Goal: Task Accomplishment & Management: Complete application form

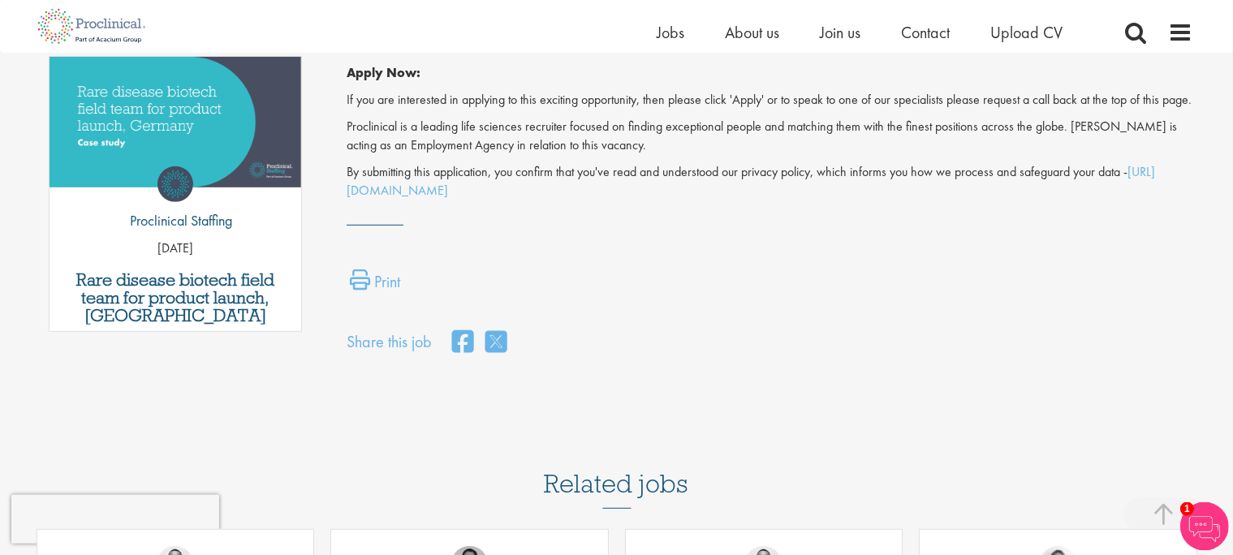
scroll to position [857, 0]
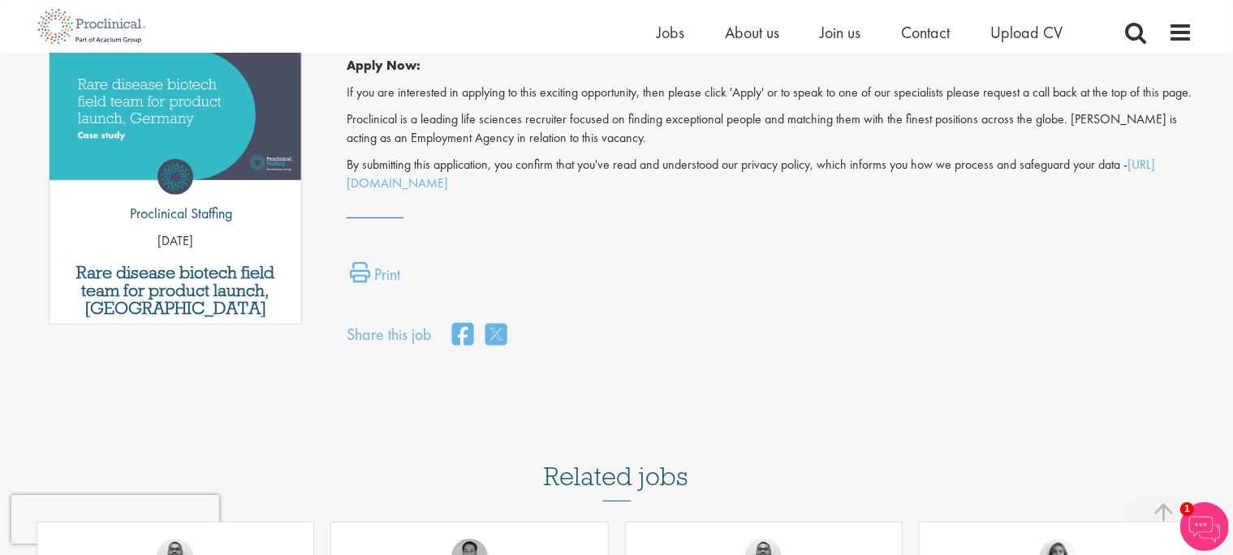
drag, startPoint x: 21, startPoint y: 23, endPoint x: 571, endPoint y: 207, distance: 579.6
click at [571, 207] on body "This website uses cookies. By continuing to use this site, you are giving your …" at bounding box center [616, 81] width 1233 height 1876
copy div "Similar posts Top 10 women in life sciences today by Hannah Burke 08 Mar 24 Rar…"
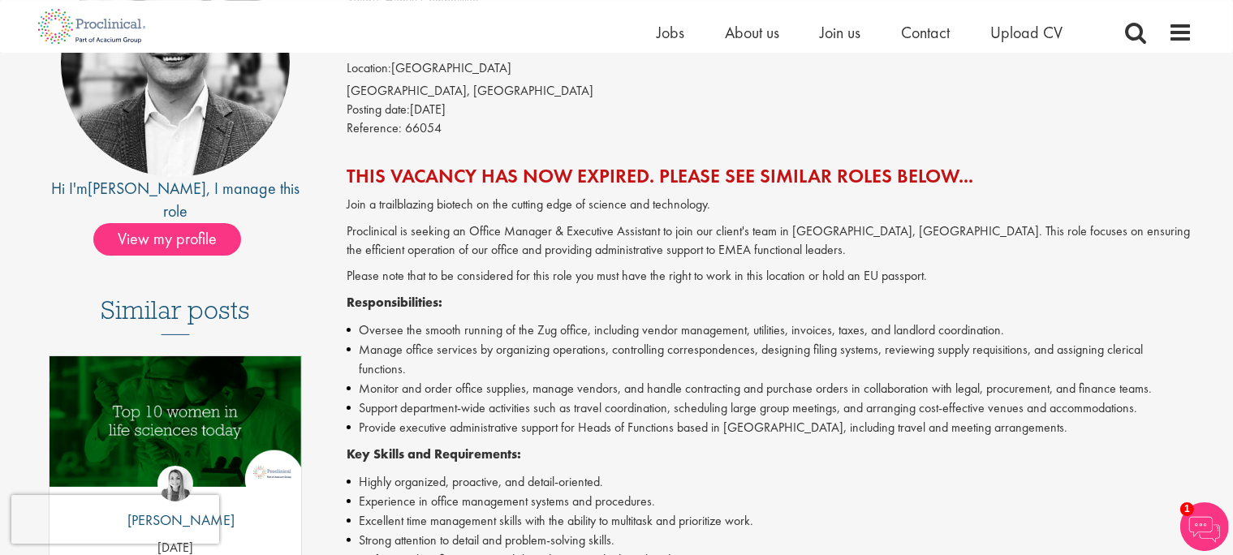
scroll to position [85, 0]
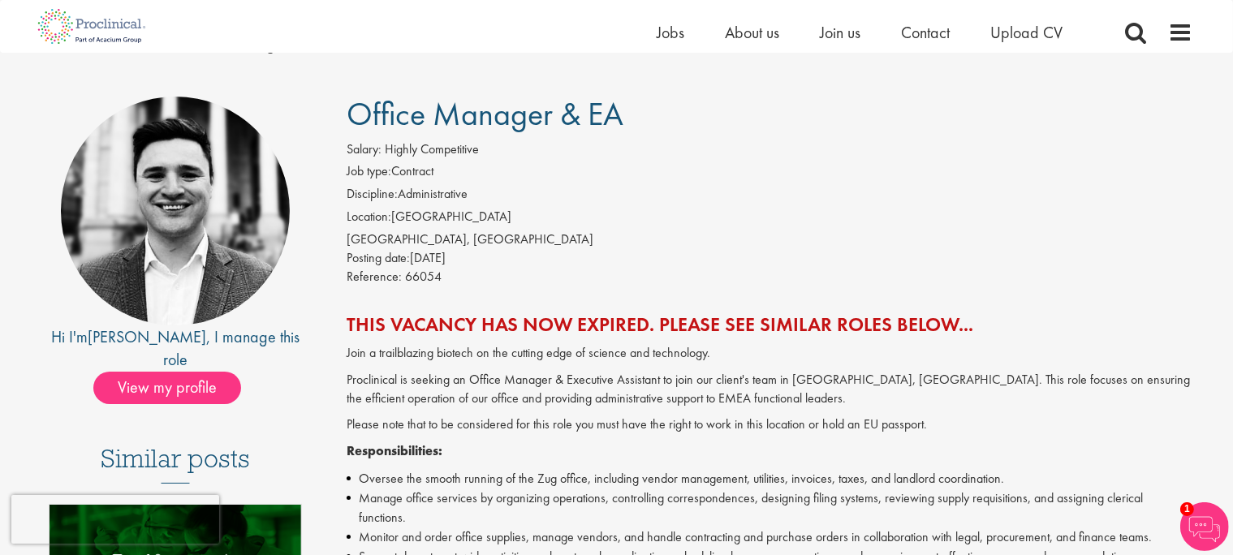
click at [180, 372] on span "View my profile" at bounding box center [167, 388] width 148 height 32
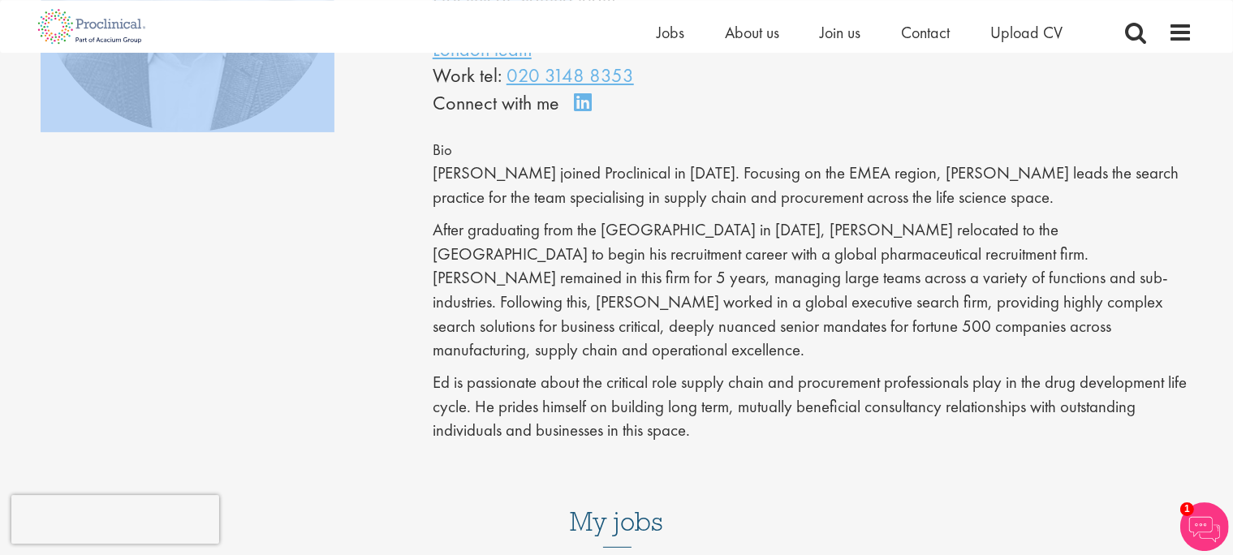
scroll to position [429, 0]
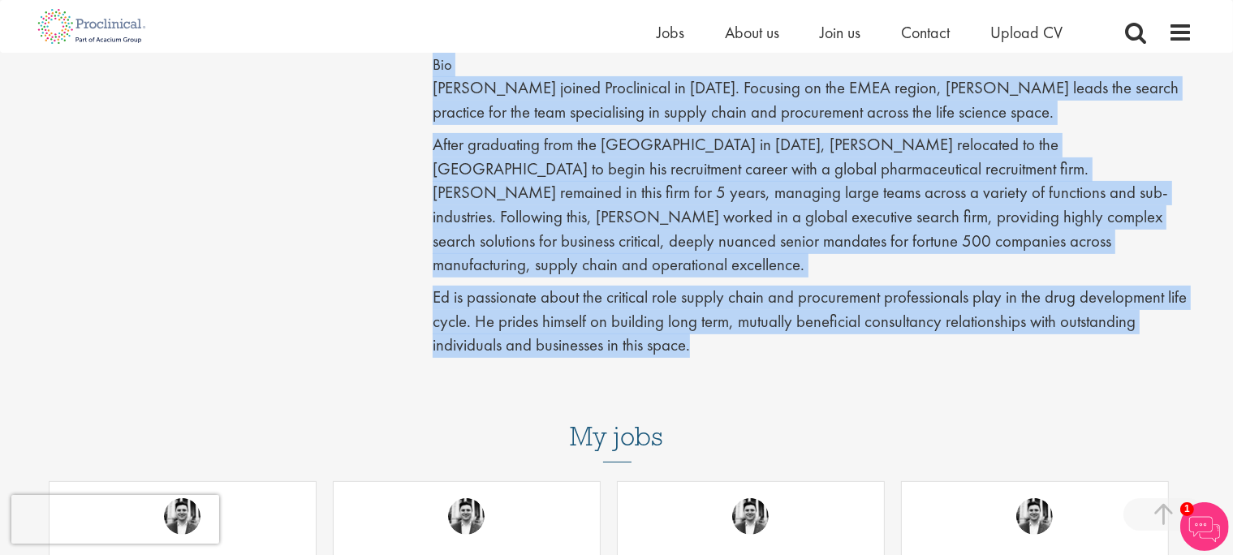
drag, startPoint x: 391, startPoint y: 110, endPoint x: 709, endPoint y: 294, distance: 367.3
click at [709, 294] on div "Edward Little Managing Consultant - EU Member of: Proclinical Staffing team Lon…" at bounding box center [616, 68] width 1177 height 646
copy div "Message me First name Last name Email address Telephone Message Local File Drop…"
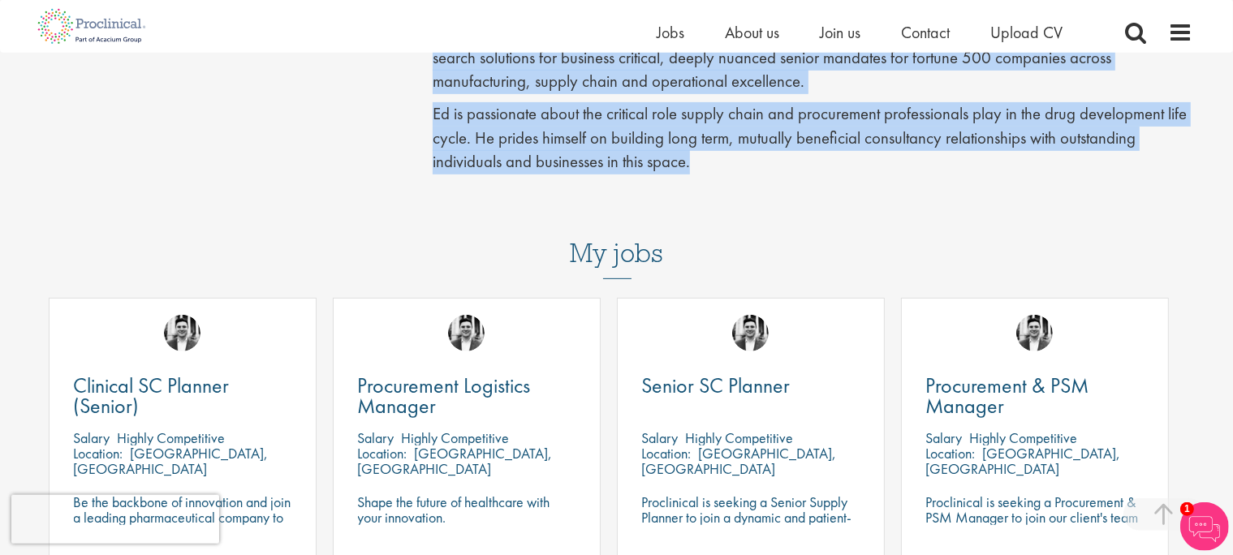
scroll to position [685, 0]
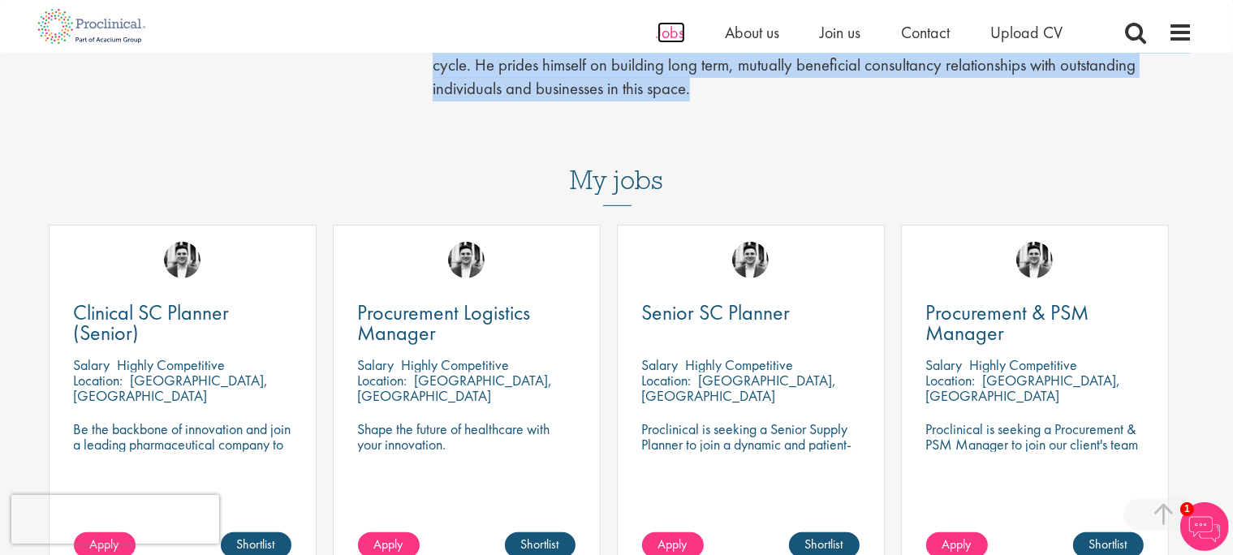
click at [672, 37] on span "Jobs" at bounding box center [672, 32] width 28 height 21
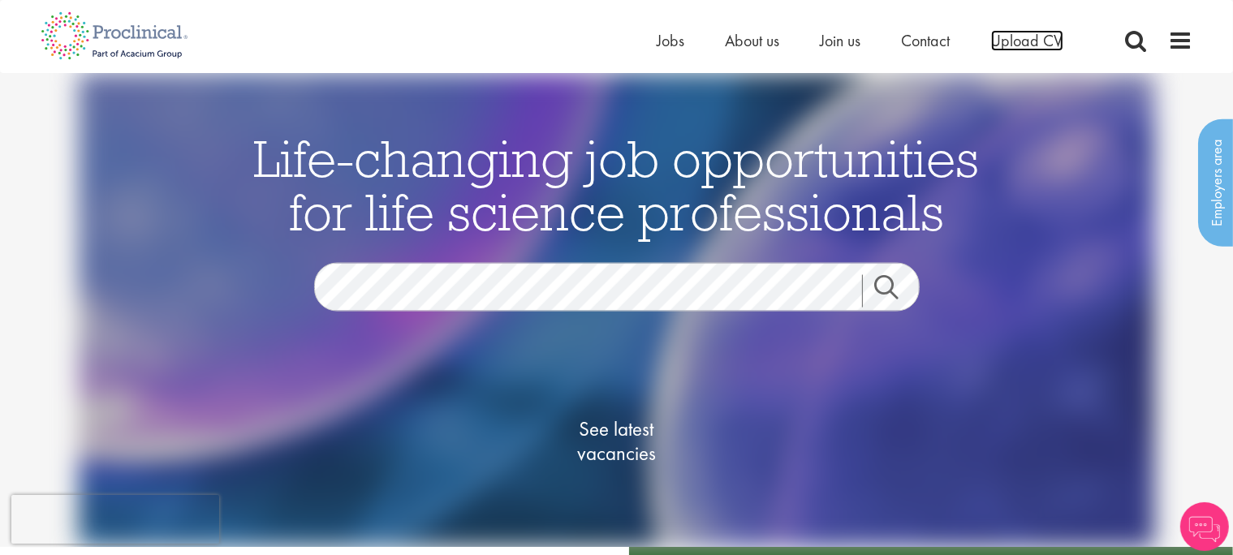
click at [1024, 37] on span "Upload CV" at bounding box center [1027, 40] width 72 height 21
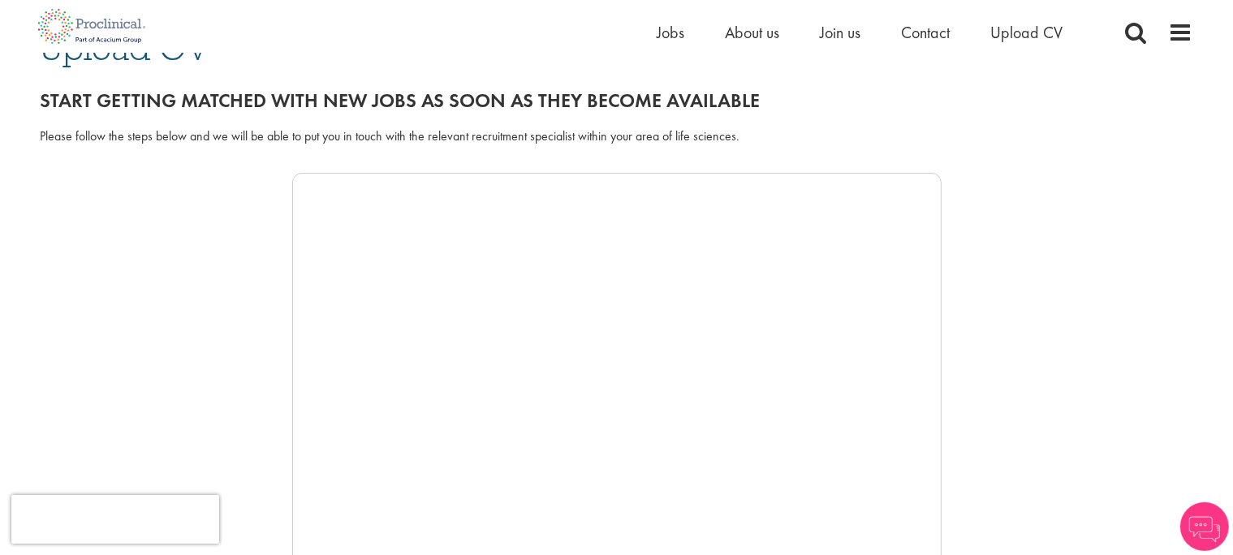
scroll to position [171, 0]
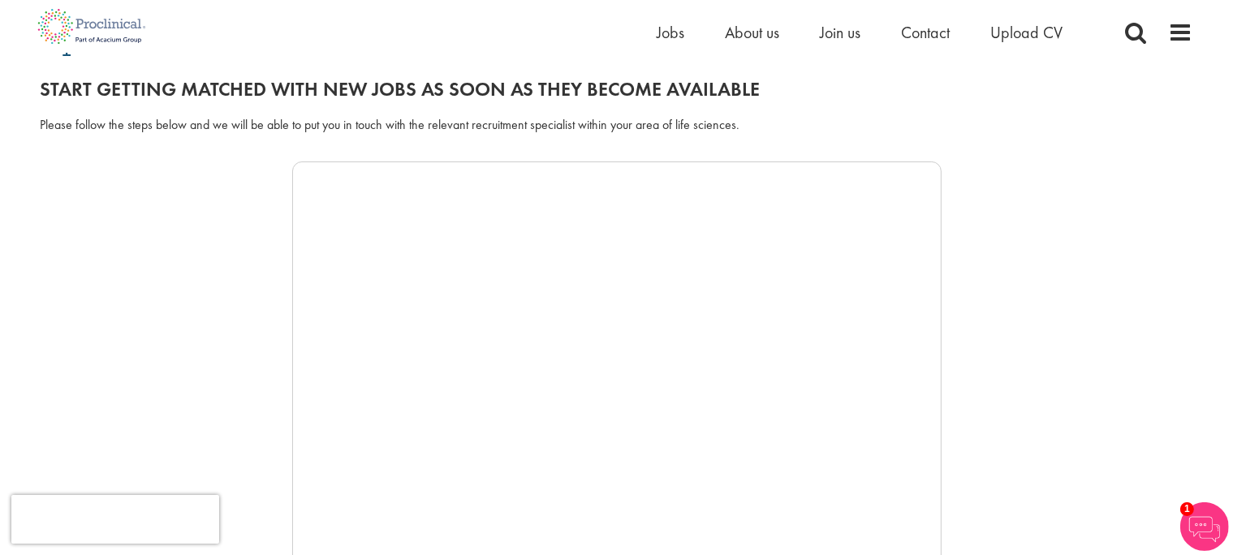
drag, startPoint x: 117, startPoint y: 180, endPoint x: 95, endPoint y: 166, distance: 25.9
click at [116, 180] on div at bounding box center [617, 405] width 1153 height 487
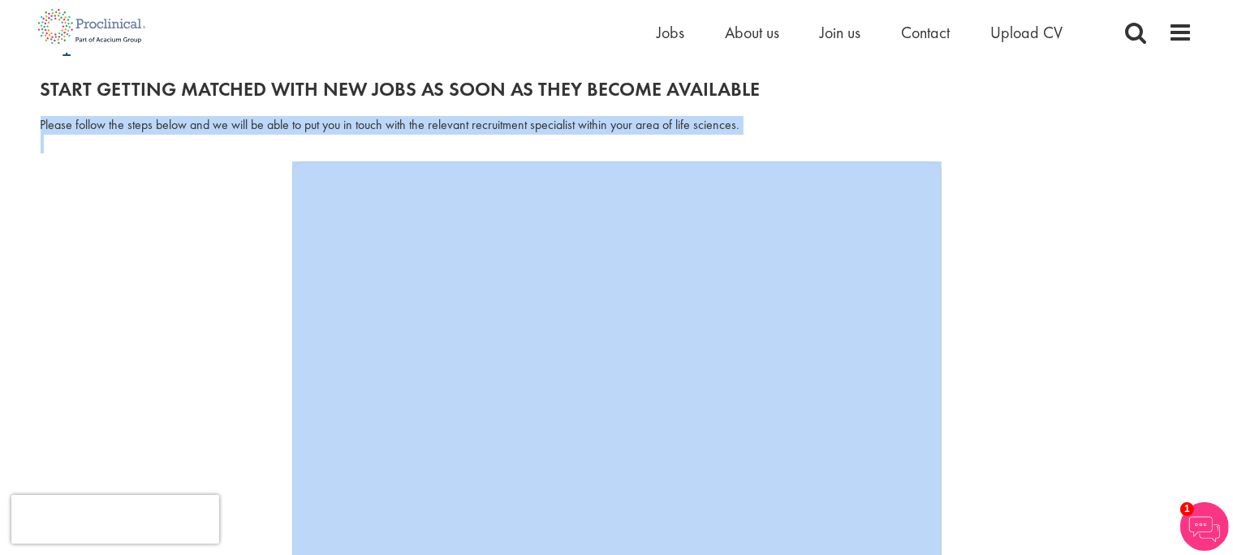
drag, startPoint x: 46, startPoint y: 88, endPoint x: 86, endPoint y: 212, distance: 130.4
click at [93, 221] on div "You are here: Home > Upload CV Upload CV Start getting matched with new jobs as…" at bounding box center [616, 453] width 1177 height 1023
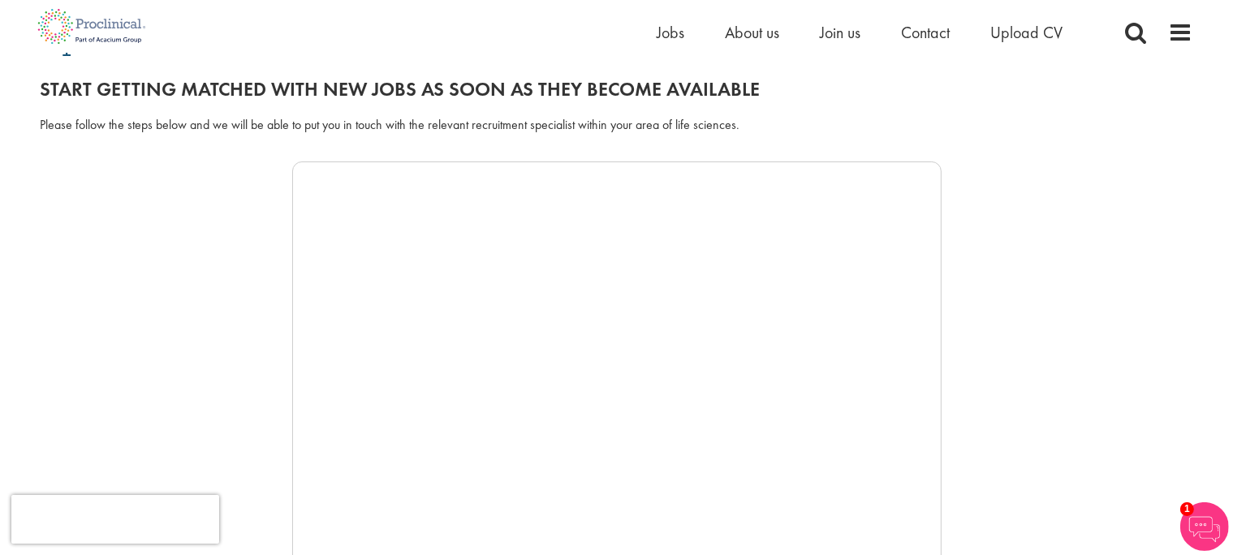
click at [84, 209] on div at bounding box center [617, 405] width 1153 height 487
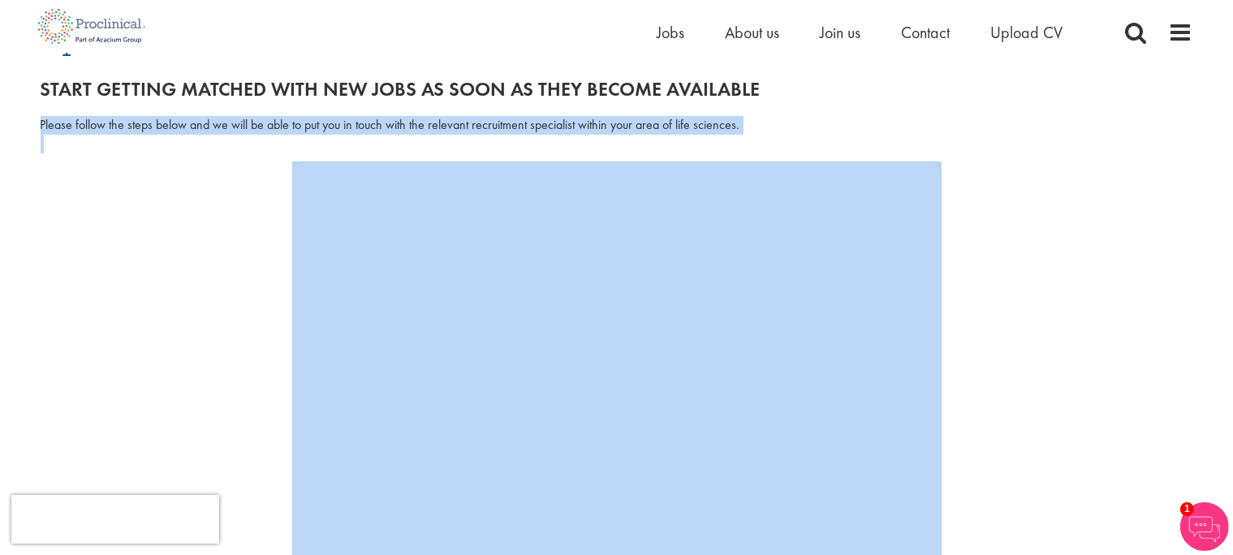
drag, startPoint x: 167, startPoint y: 97, endPoint x: 637, endPoint y: 158, distance: 474.0
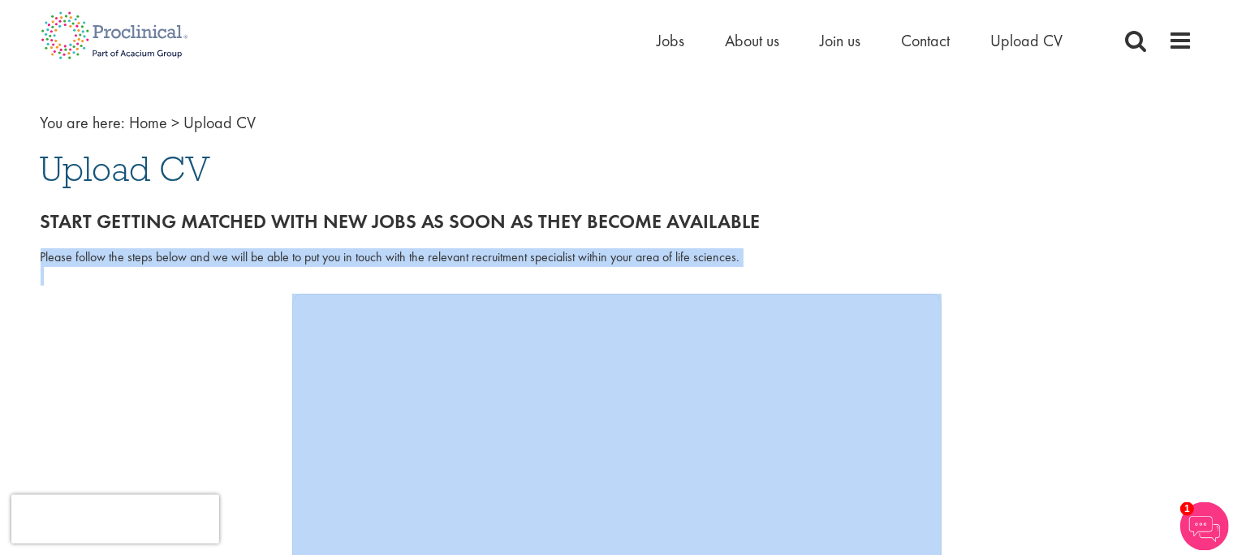
scroll to position [0, 0]
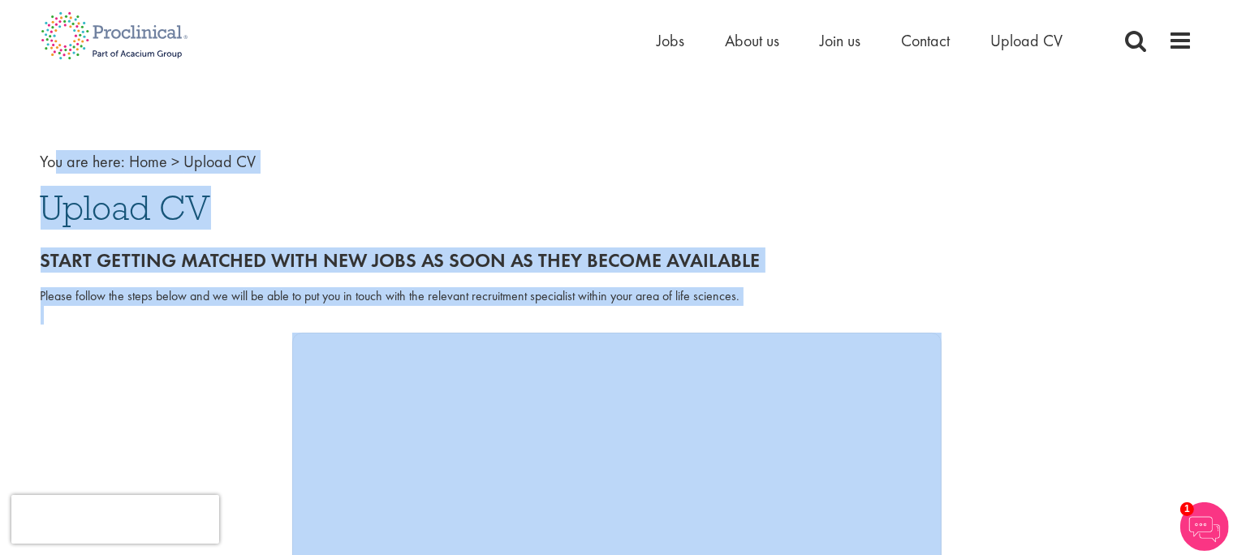
drag, startPoint x: 15, startPoint y: 137, endPoint x: 49, endPoint y: 149, distance: 35.9
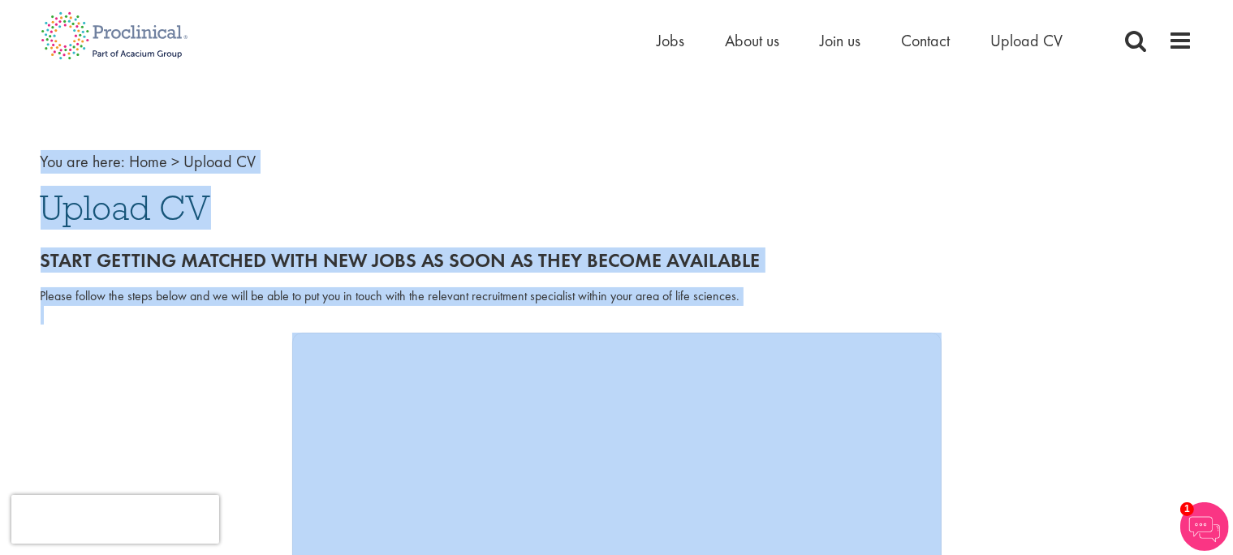
copy div "You are here: Home > Upload CV Upload CV Start getting matched with new jobs as…"
click at [879, 272] on div "Start getting matched with new jobs as soon as they become available" at bounding box center [616, 256] width 1177 height 45
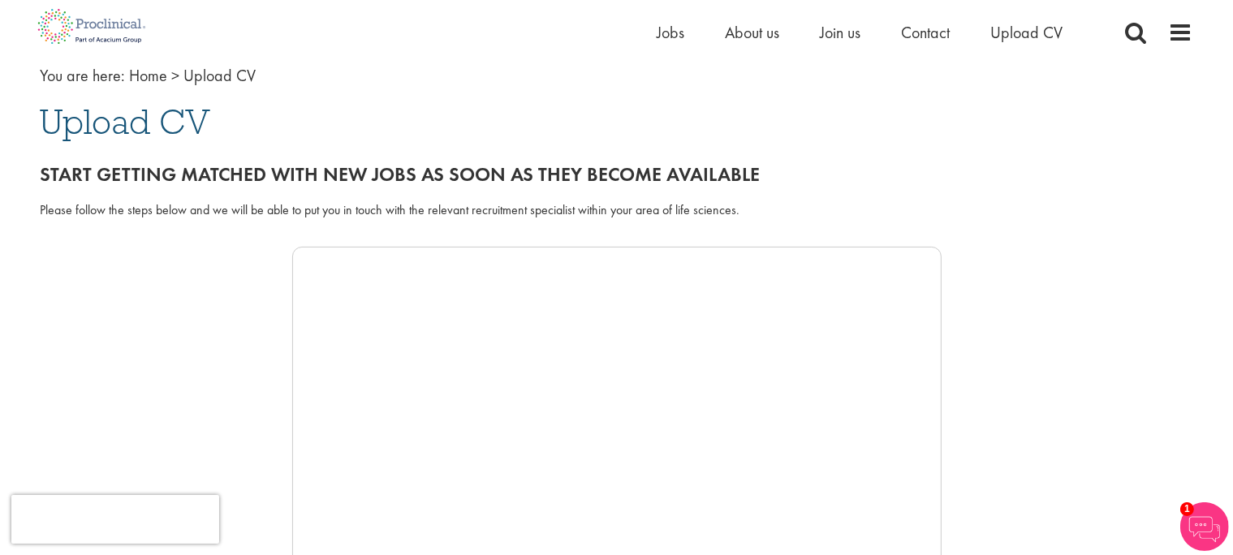
scroll to position [171, 0]
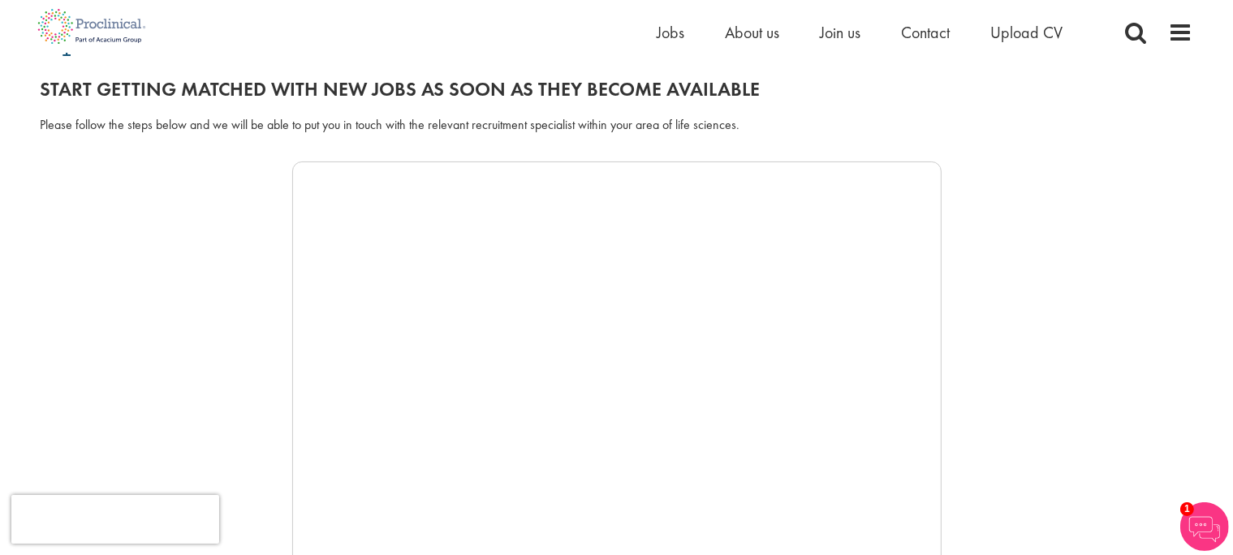
click at [144, 237] on div at bounding box center [617, 405] width 1153 height 487
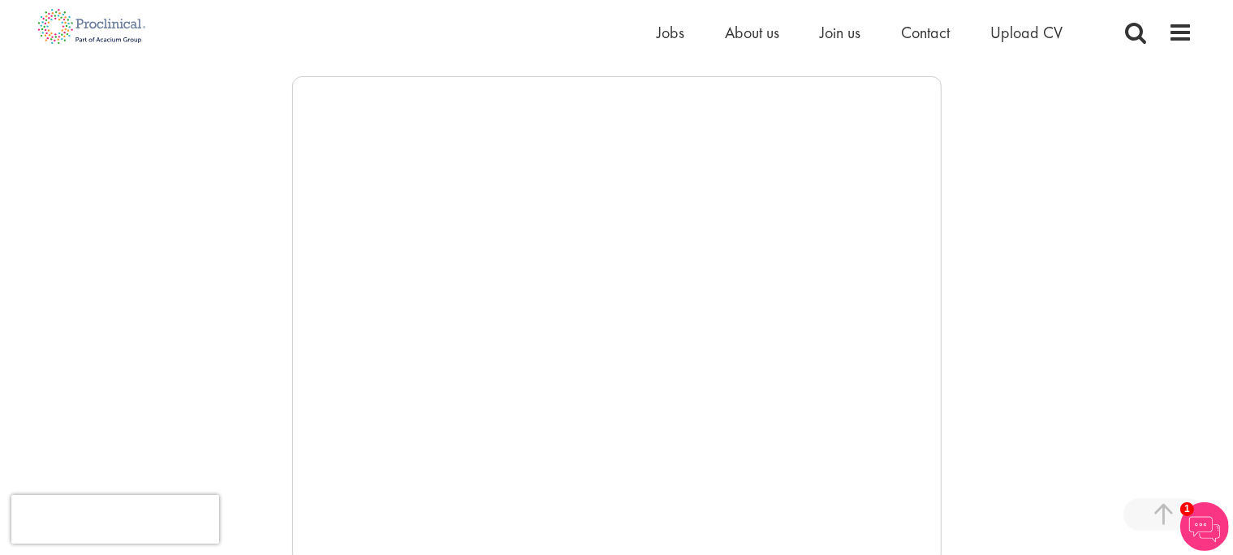
scroll to position [600, 0]
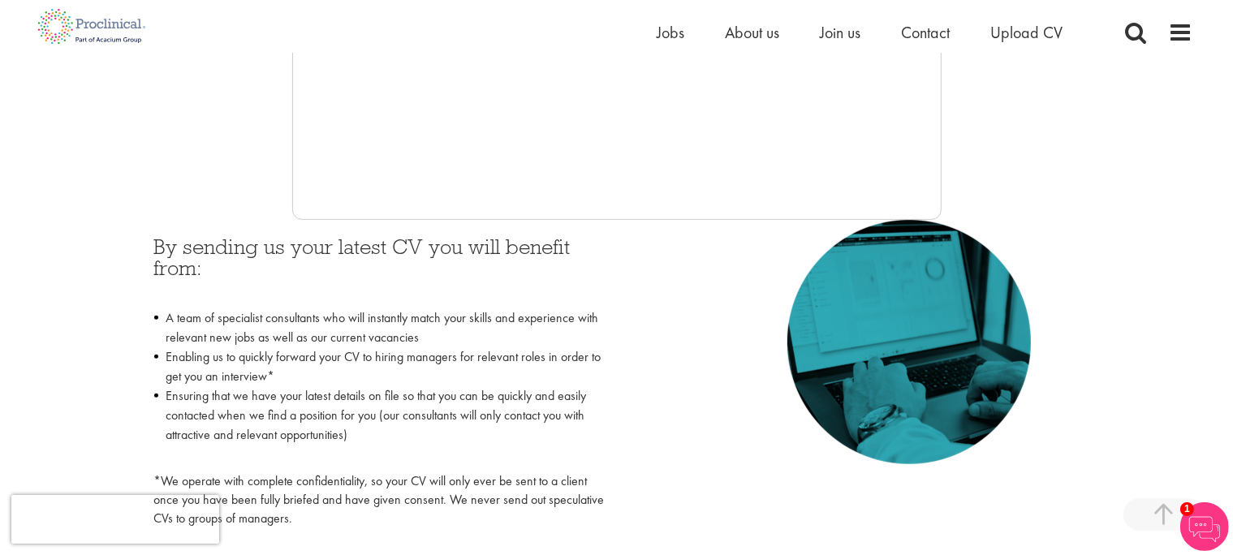
click at [753, 336] on div "By sending us your latest CV you will benefit from: A team of specialist consul…" at bounding box center [617, 378] width 950 height 317
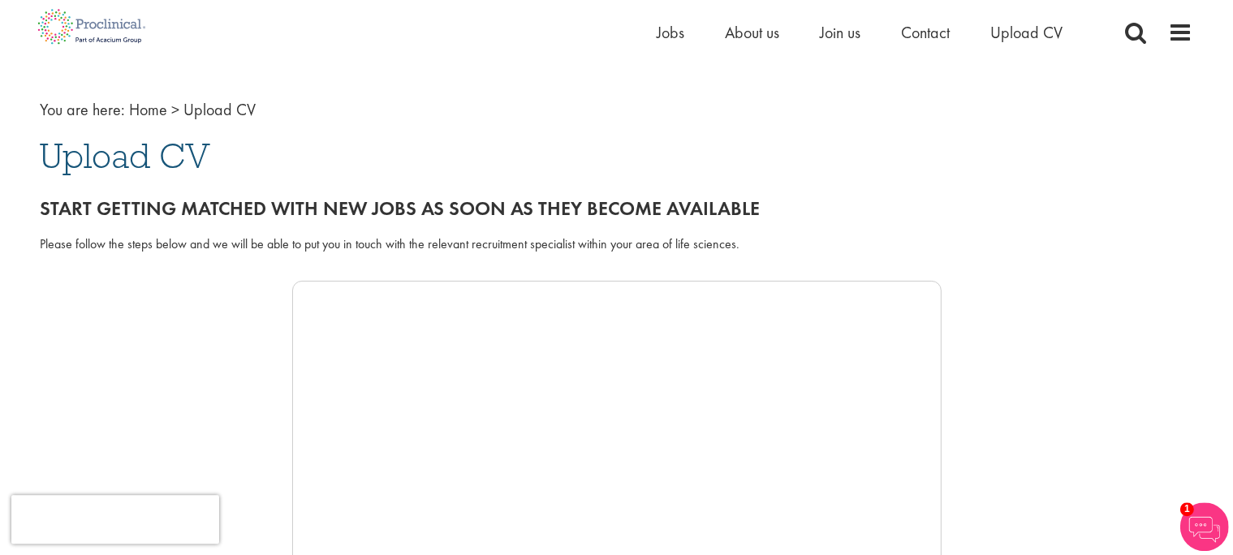
scroll to position [85, 0]
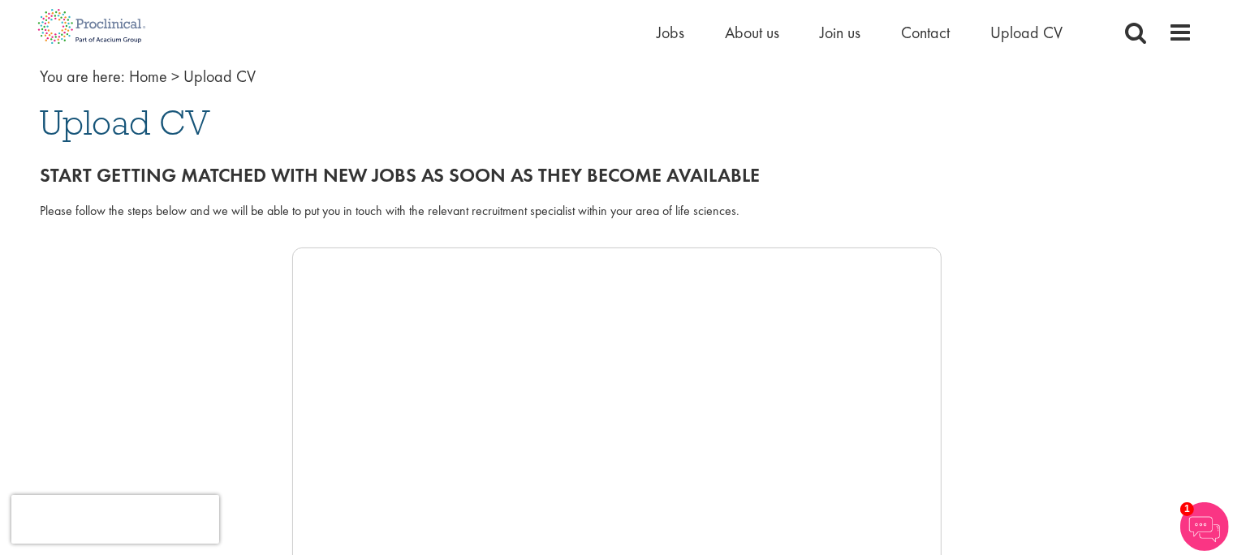
click at [164, 114] on span "Upload CV" at bounding box center [126, 123] width 170 height 44
click at [147, 175] on h2 "Start getting matched with new jobs as soon as they become available" at bounding box center [617, 175] width 1153 height 21
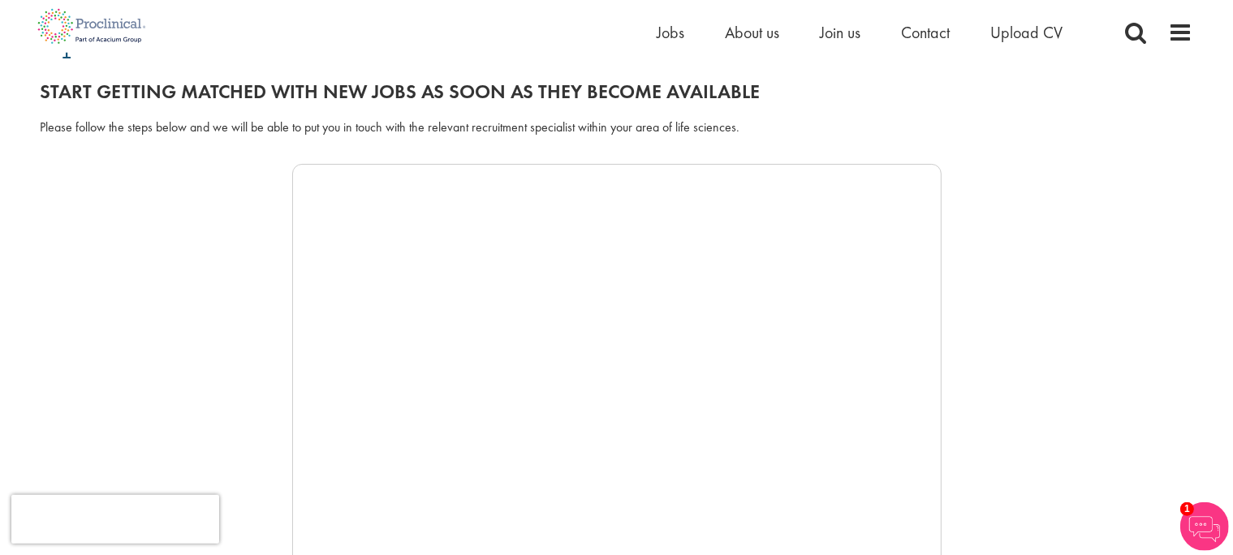
scroll to position [171, 0]
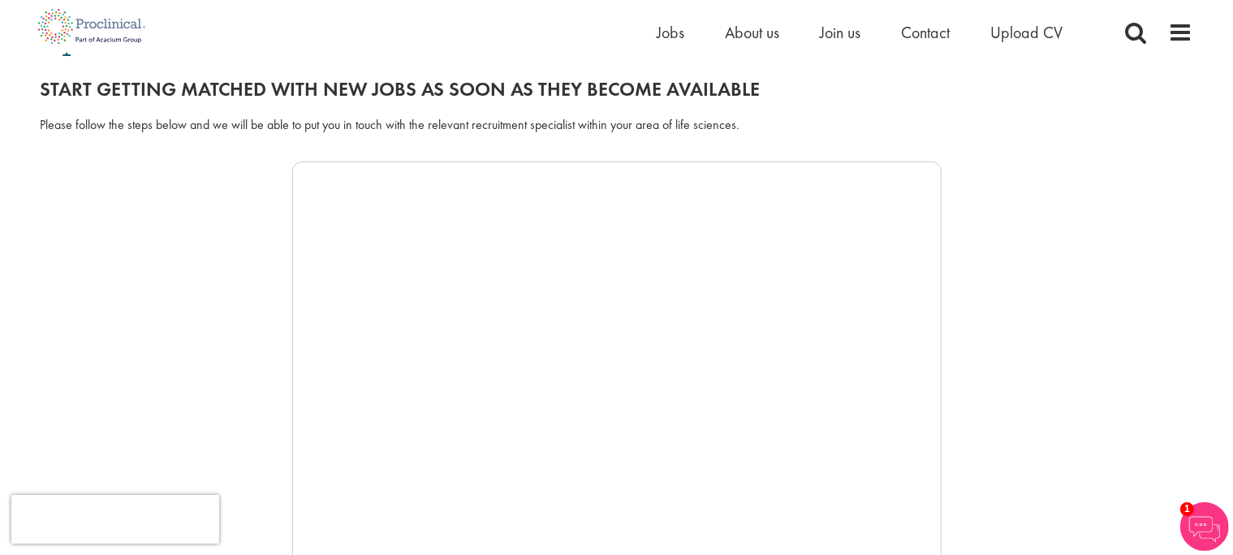
click at [206, 124] on div "Please follow the steps below and we will be able to put you in touch with the …" at bounding box center [617, 125] width 1153 height 19
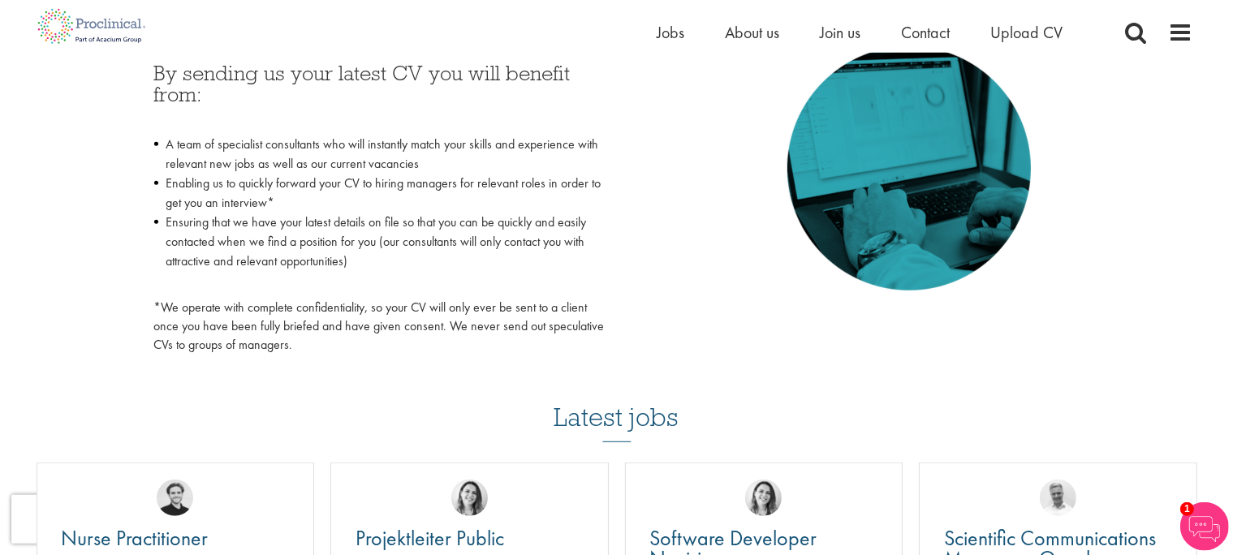
scroll to position [857, 0]
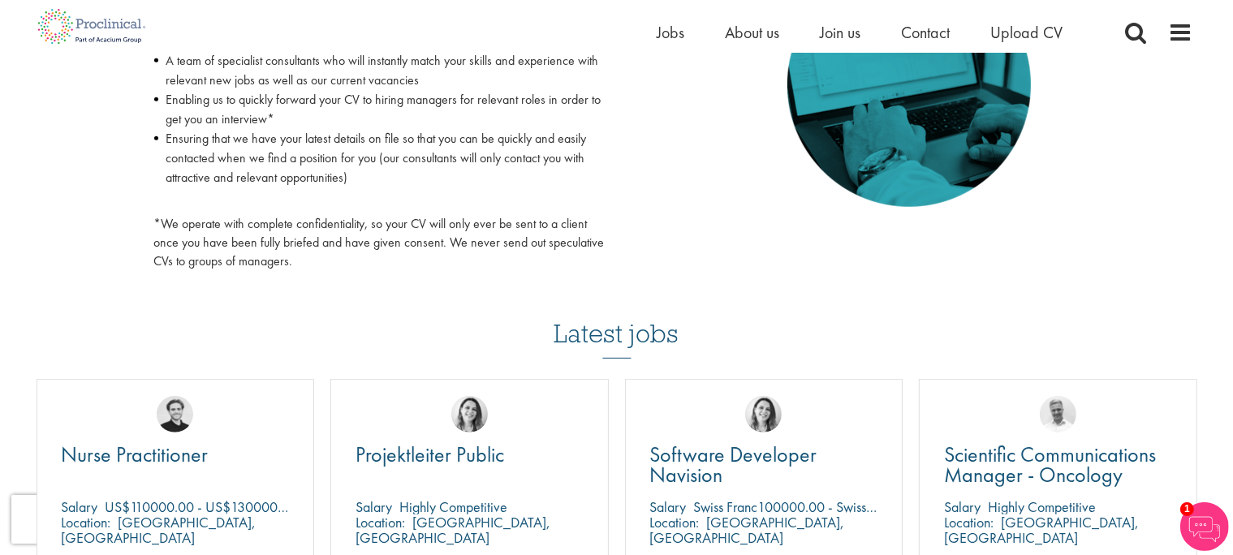
drag, startPoint x: 209, startPoint y: 232, endPoint x: 222, endPoint y: 225, distance: 14.9
click at [214, 231] on p "*We operate with complete confidentiality, so your CV will only ever be sent to…" at bounding box center [379, 243] width 451 height 56
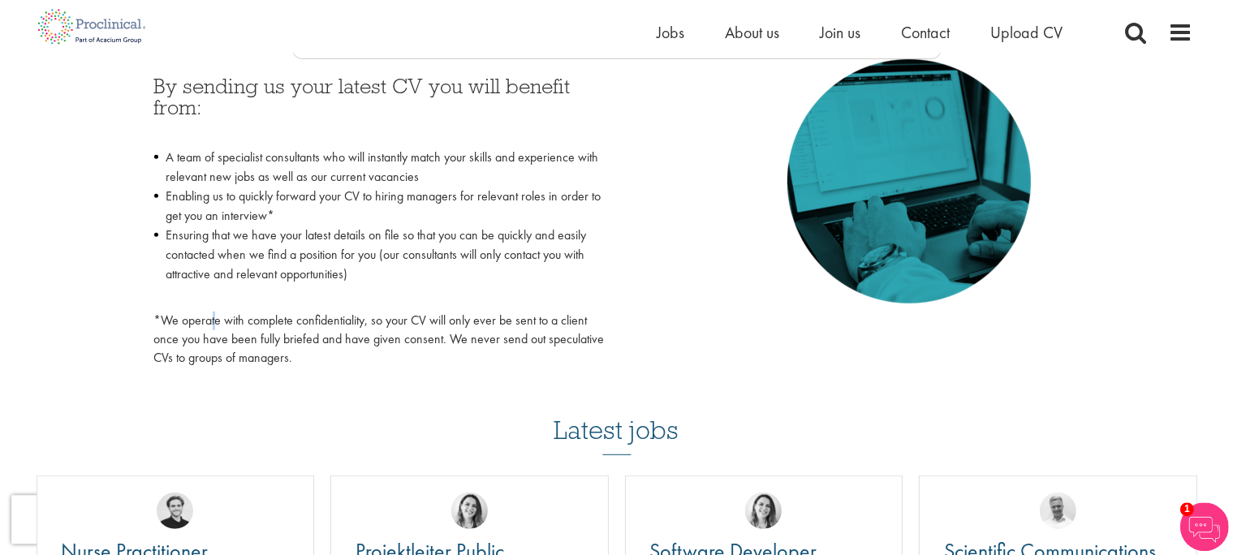
scroll to position [685, 0]
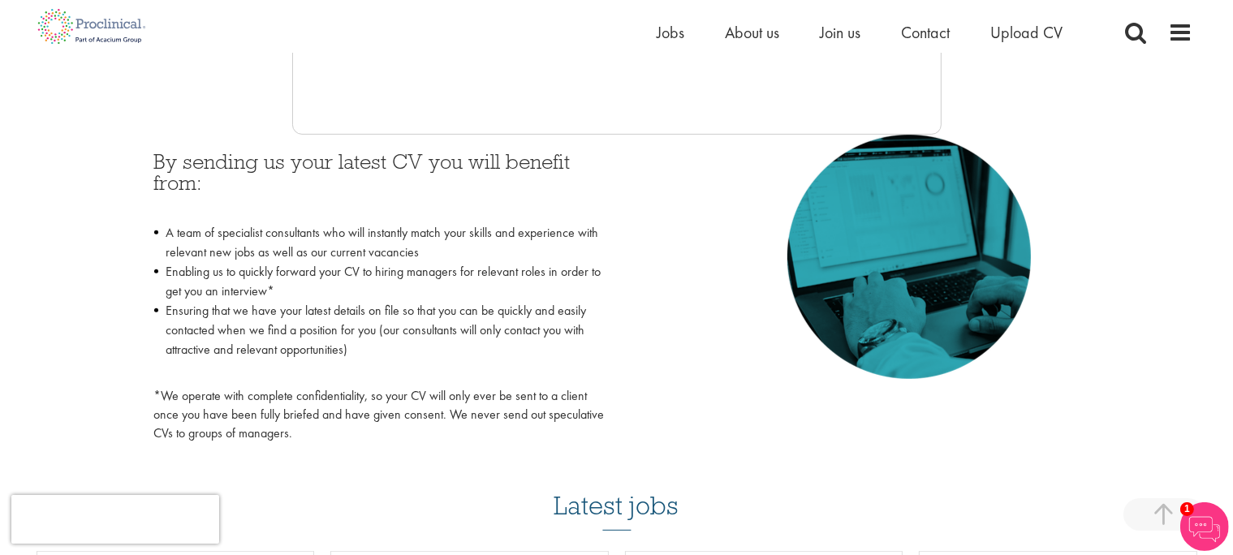
drag, startPoint x: 204, startPoint y: 221, endPoint x: 214, endPoint y: 218, distance: 11.0
click at [207, 219] on div "By sending us your latest CV you will benefit from: A team of specialist consul…" at bounding box center [379, 297] width 451 height 292
click at [219, 174] on h3 "By sending us your latest CV you will benefit from:" at bounding box center [379, 183] width 451 height 64
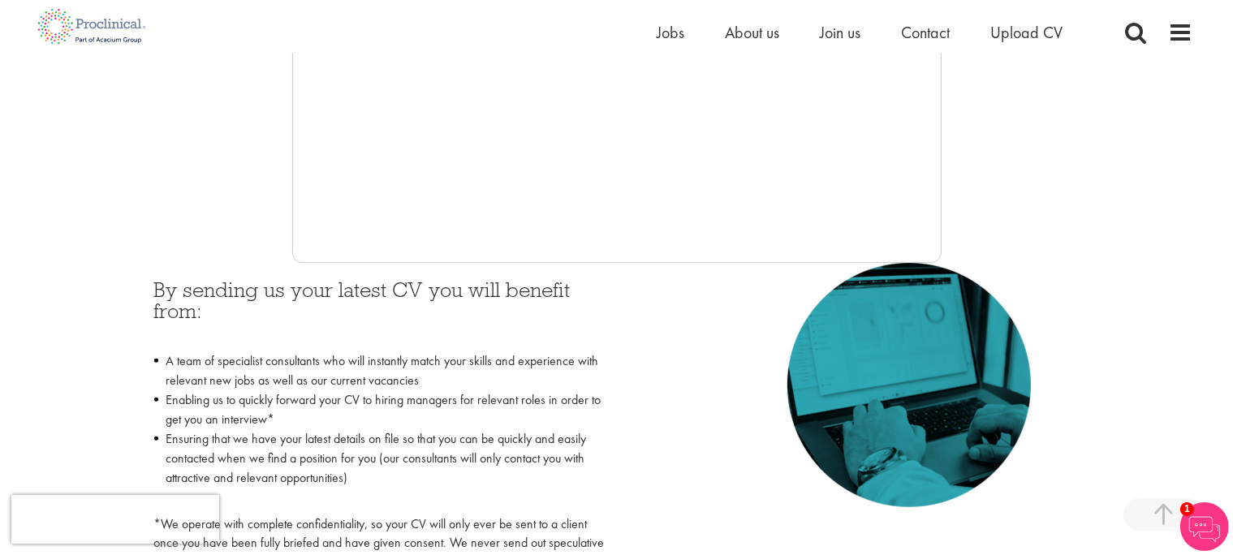
scroll to position [600, 0]
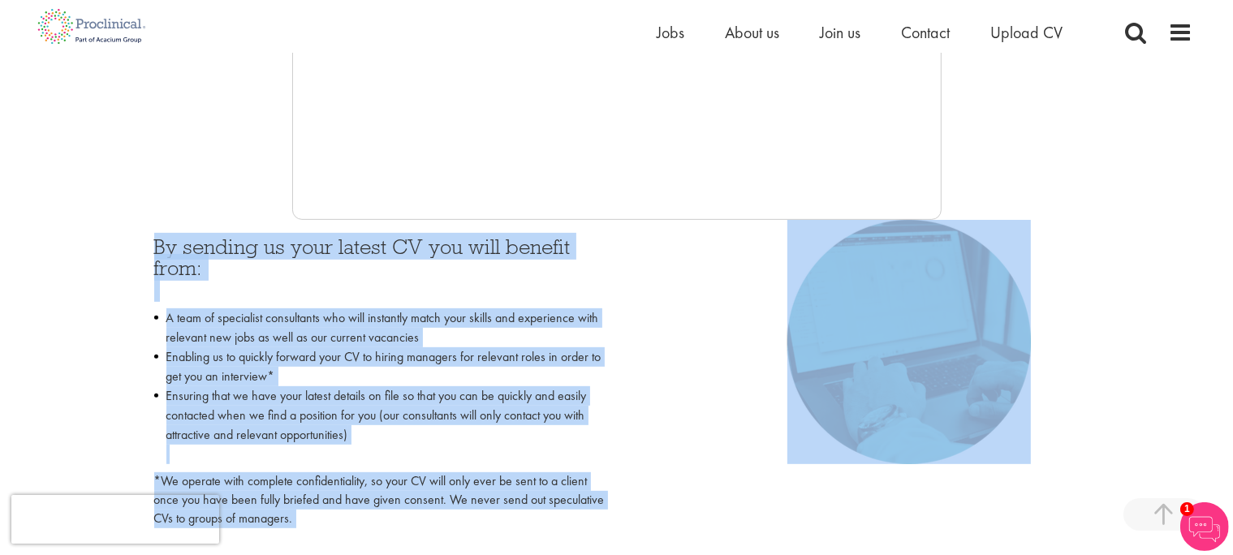
drag, startPoint x: 119, startPoint y: 241, endPoint x: 157, endPoint y: 222, distance: 43.6
click at [157, 222] on div "By sending us your latest CV you will benefit from: A team of specialist consul…" at bounding box center [617, 378] width 1153 height 317
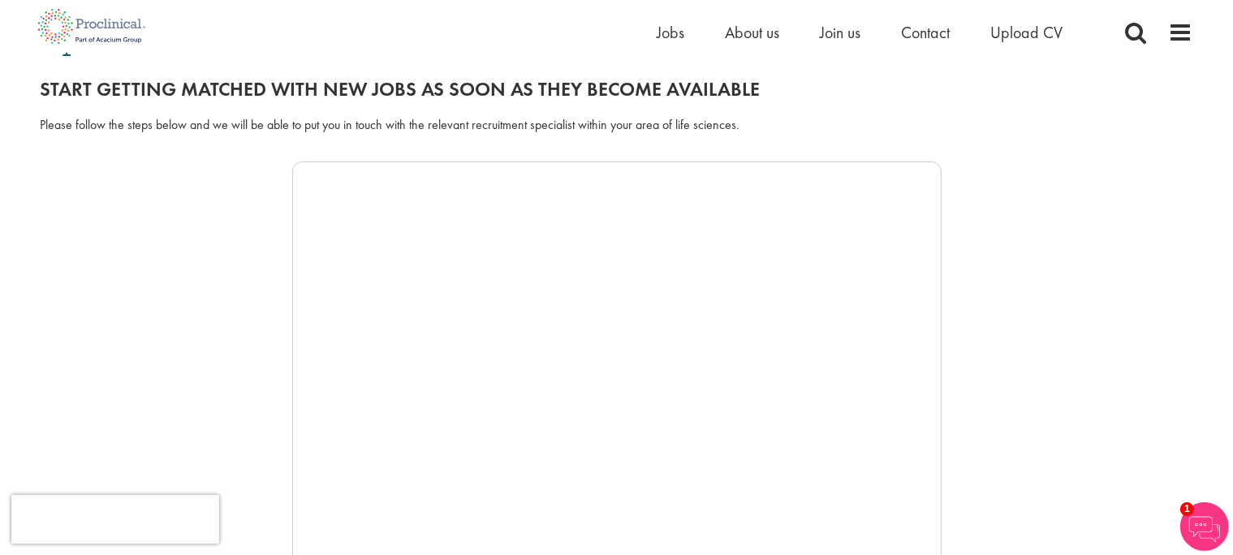
scroll to position [0, 0]
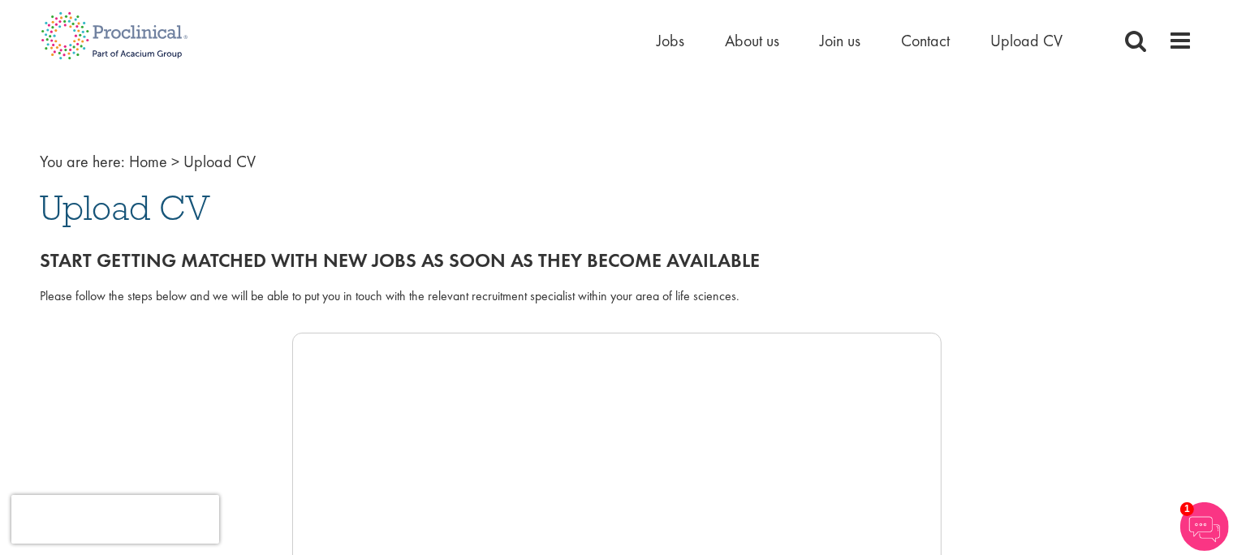
click at [154, 225] on span "Upload CV" at bounding box center [126, 208] width 170 height 44
click at [125, 237] on div "Start getting matched with new jobs as soon as they become available" at bounding box center [616, 256] width 1177 height 45
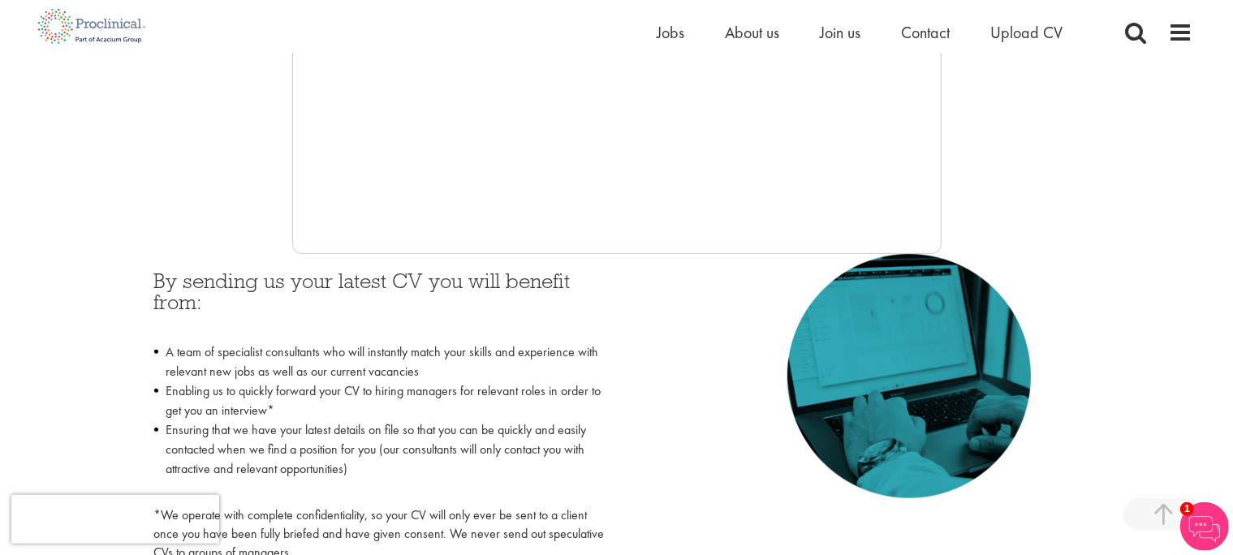
scroll to position [600, 0]
